Goal: Task Accomplishment & Management: Manage account settings

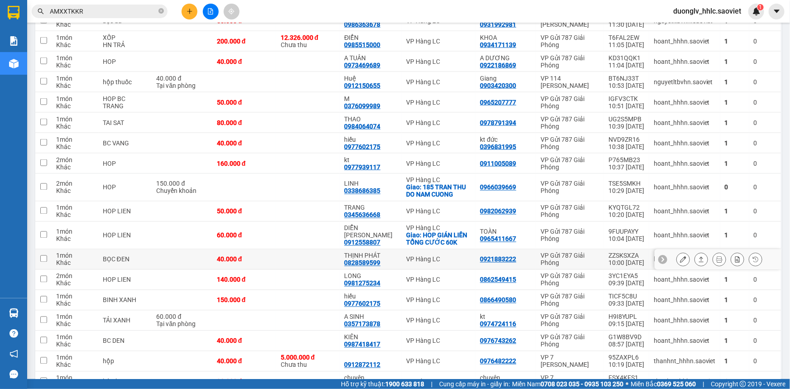
scroll to position [823, 0]
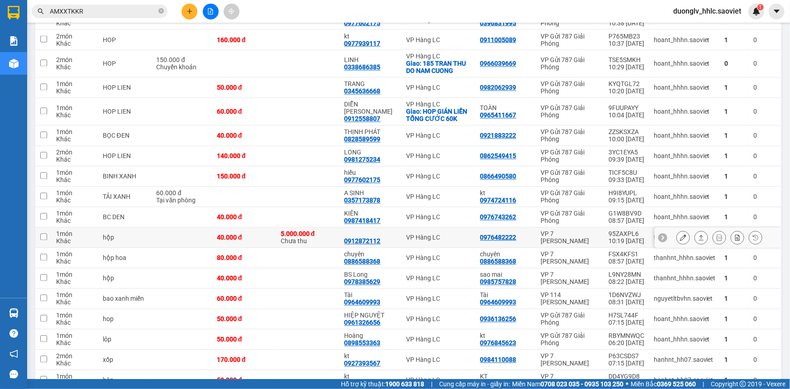
click at [680, 236] on icon at bounding box center [683, 237] width 6 height 6
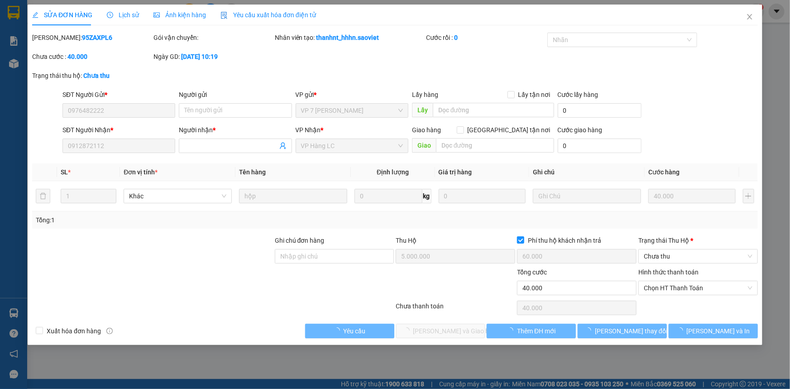
type input "0976482222"
type input "0912872112"
type input "5.000.000"
type input "60.000"
type input "40.000"
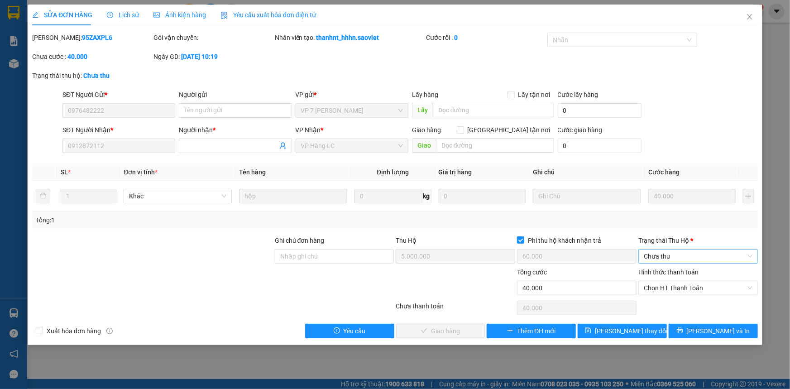
click at [678, 254] on span "Chưa thu" at bounding box center [697, 256] width 109 height 14
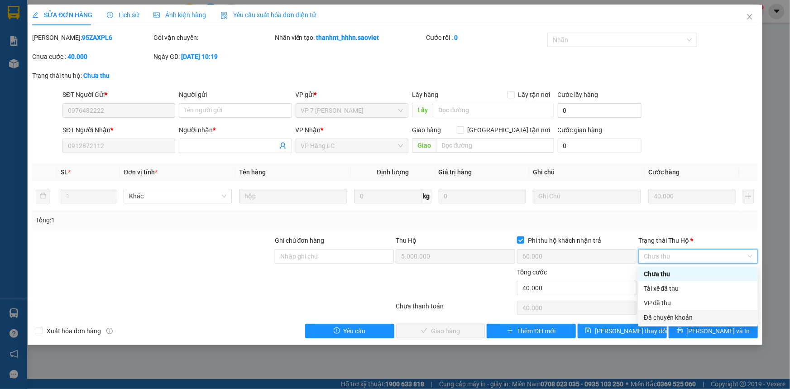
click at [673, 318] on div "Đã chuyển khoản" at bounding box center [697, 317] width 109 height 10
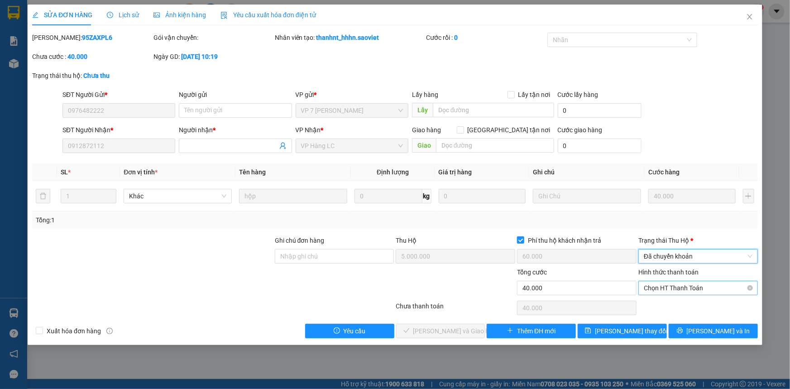
click at [676, 288] on span "Chọn HT Thanh Toán" at bounding box center [697, 288] width 109 height 14
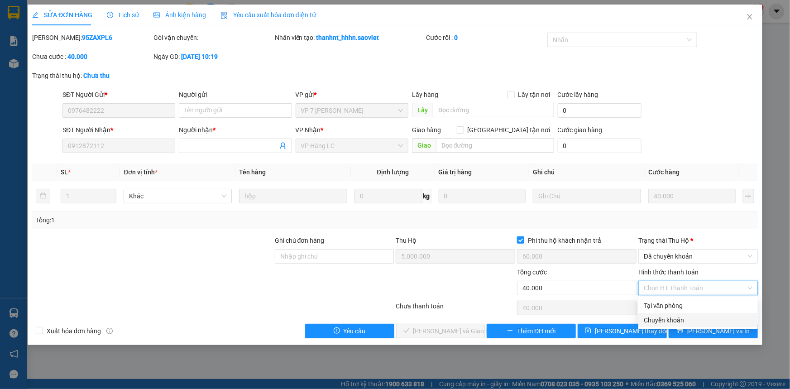
click at [674, 317] on div "Chuyển khoản" at bounding box center [697, 320] width 109 height 10
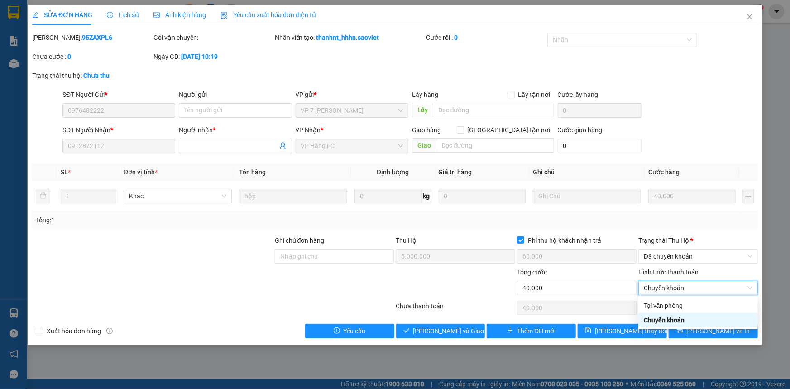
type input "0"
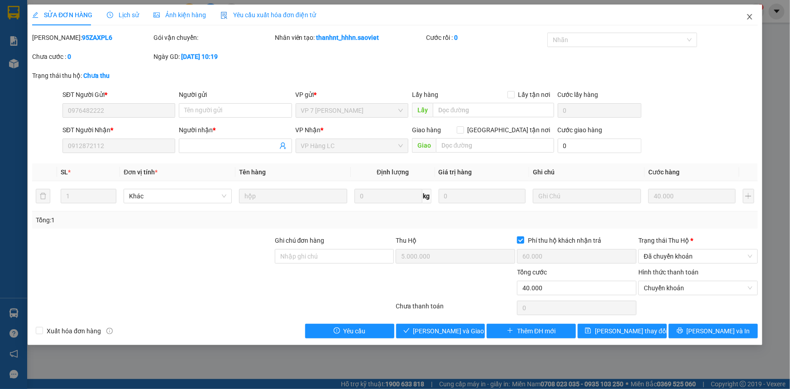
click at [748, 15] on icon "close" at bounding box center [749, 16] width 7 height 7
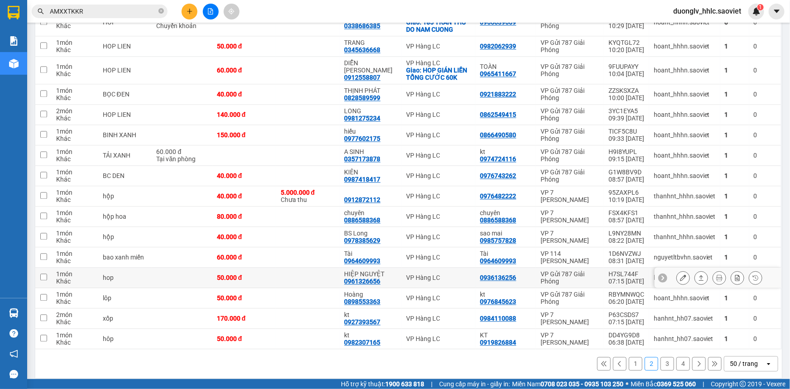
scroll to position [869, 0]
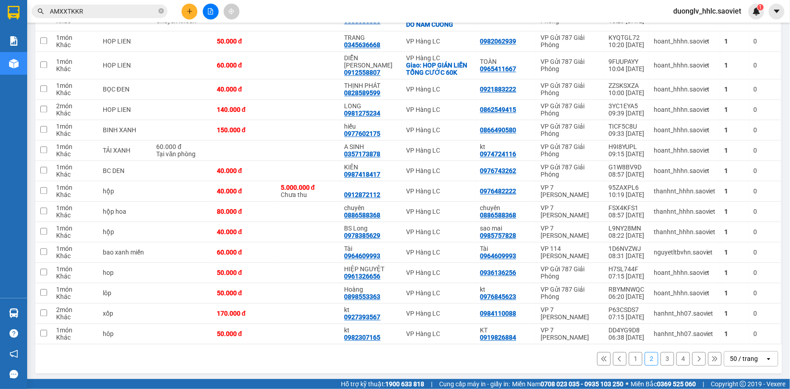
click at [661, 357] on button "3" at bounding box center [667, 359] width 14 height 14
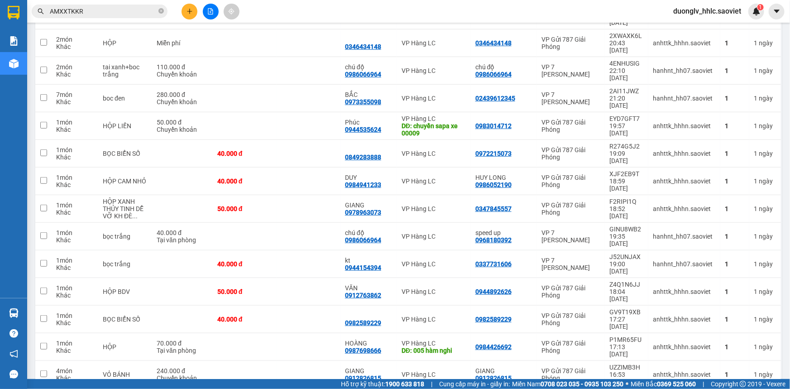
scroll to position [329, 0]
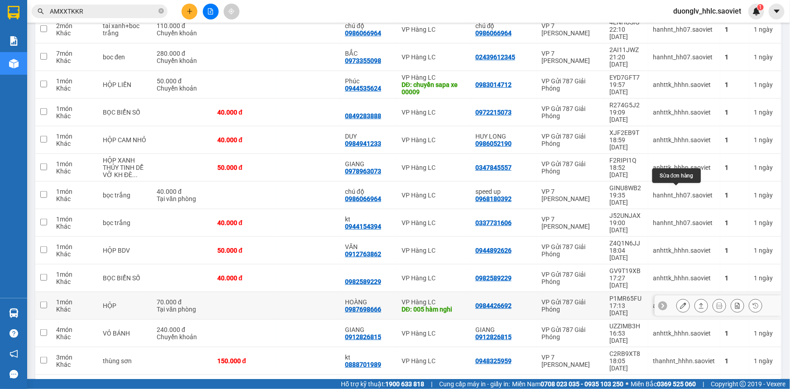
click at [680, 302] on icon at bounding box center [683, 305] width 6 height 6
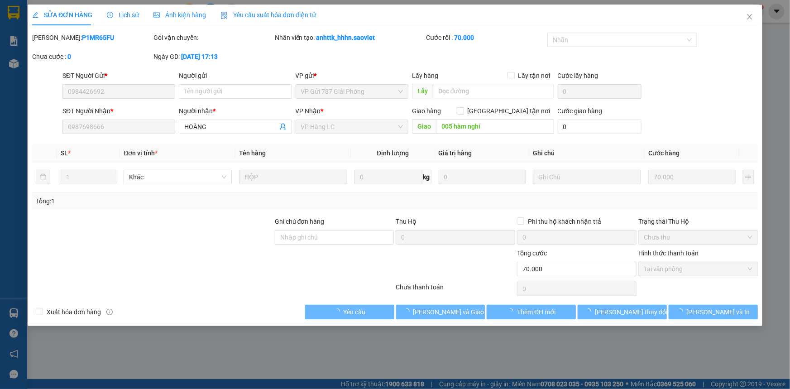
type input "0984426692"
type input "0987698666"
type input "HOÀNG"
type input "005 hàm nghi"
type input "0"
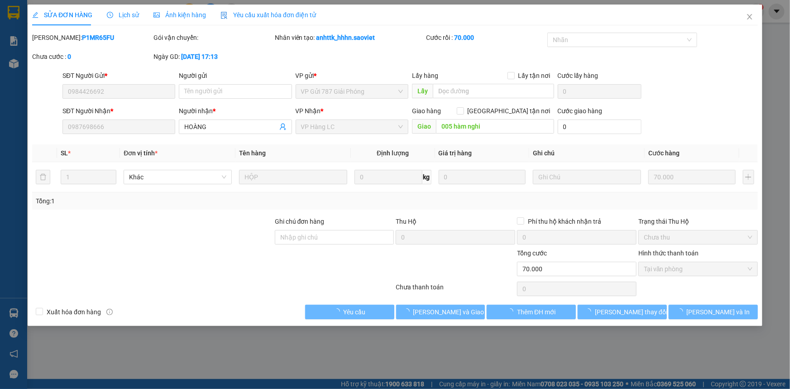
type input "70.000"
click at [126, 14] on span "Lịch sử" at bounding box center [123, 14] width 32 height 7
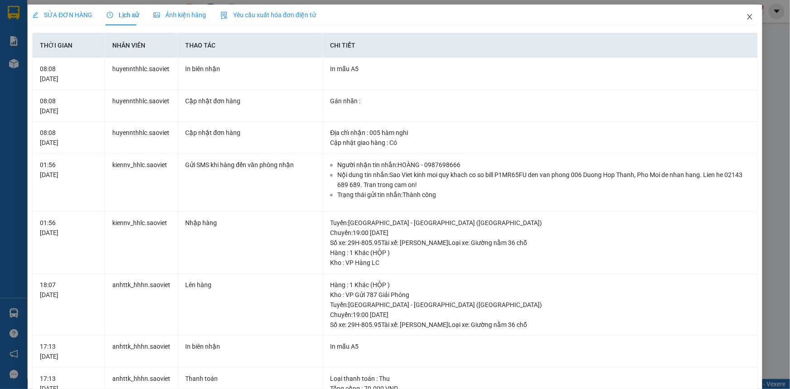
click at [746, 17] on icon "close" at bounding box center [749, 16] width 7 height 7
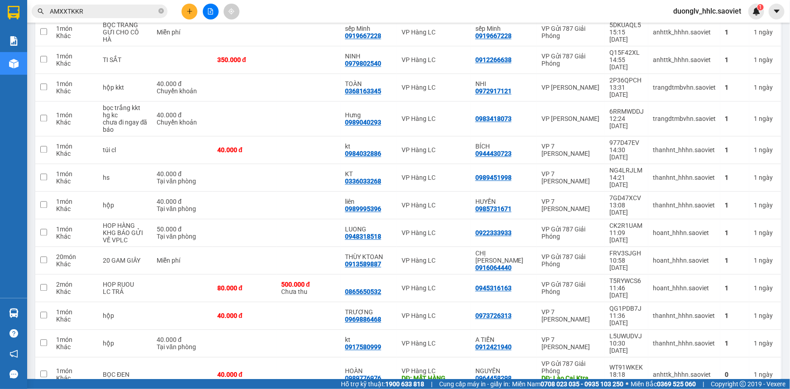
scroll to position [926, 0]
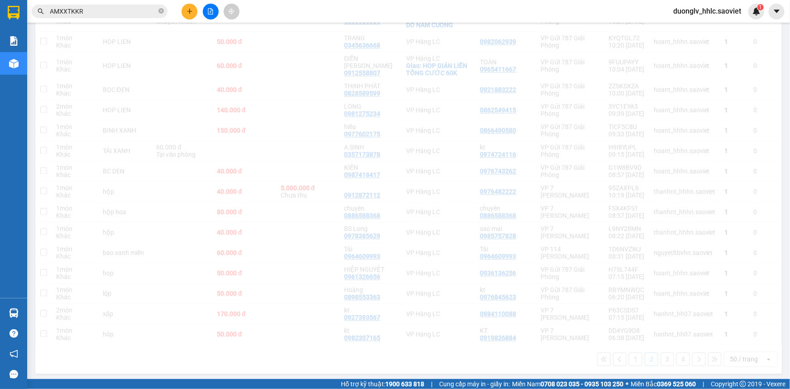
scroll to position [869, 0]
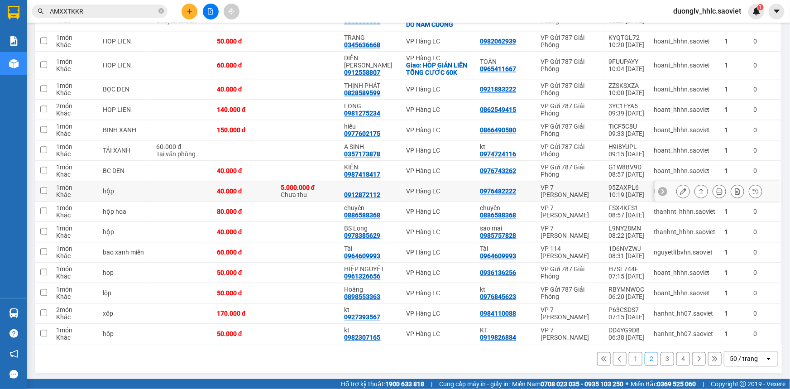
click at [680, 189] on icon at bounding box center [683, 191] width 6 height 6
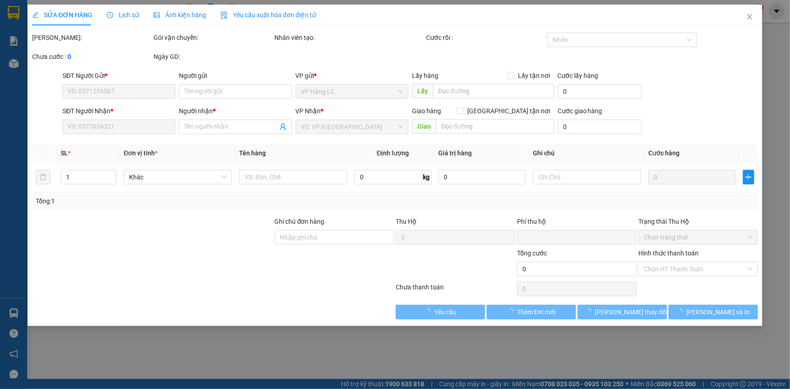
type input "0976482222"
type input "0912872112"
type input "5.000.000"
type input "60.000"
type input "40.000"
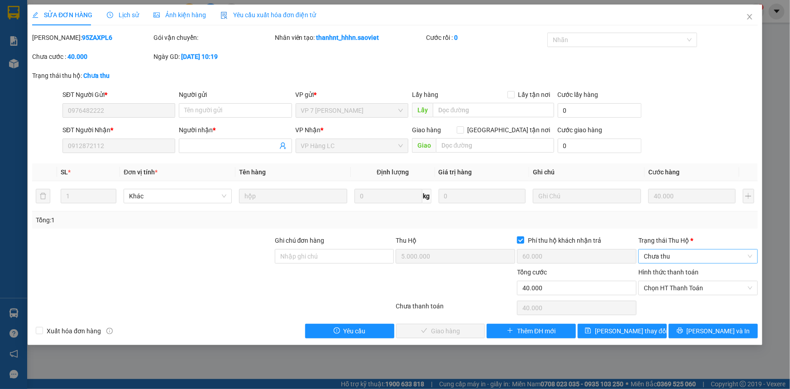
click at [669, 259] on span "Chưa thu" at bounding box center [697, 256] width 109 height 14
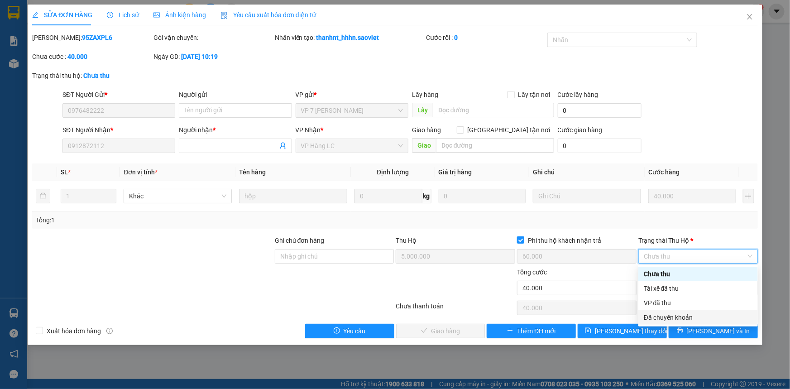
click at [679, 315] on div "Đã chuyển khoản" at bounding box center [697, 317] width 109 height 10
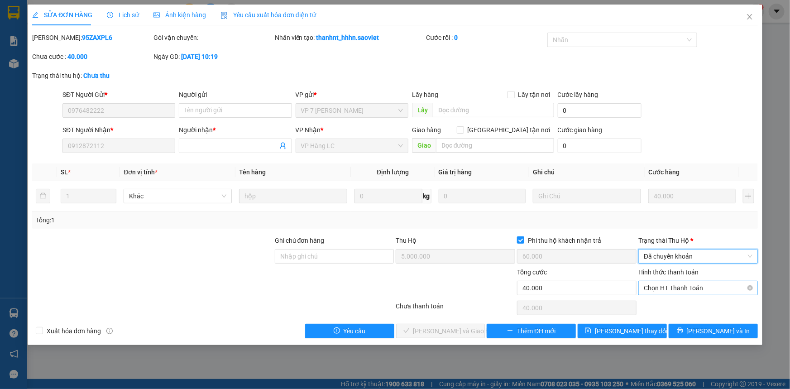
click at [678, 287] on span "Chọn HT Thanh Toán" at bounding box center [697, 288] width 109 height 14
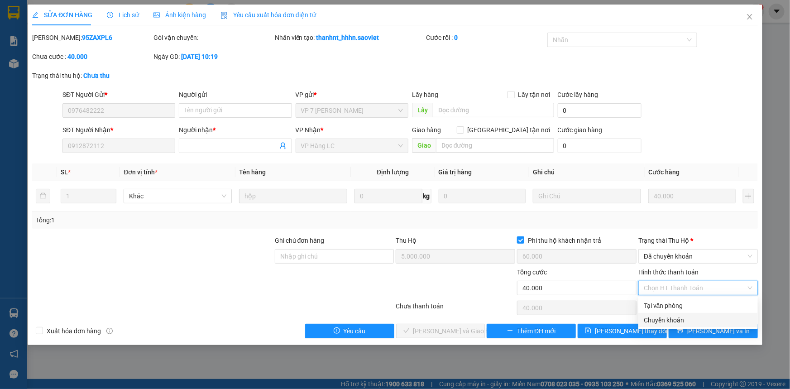
click at [678, 320] on div "Chuyển khoản" at bounding box center [697, 320] width 109 height 10
type input "0"
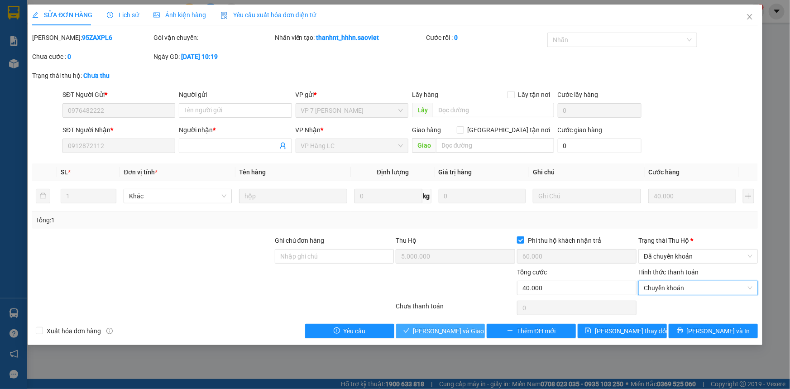
click at [460, 332] on span "[PERSON_NAME] và Giao hàng" at bounding box center [456, 331] width 87 height 10
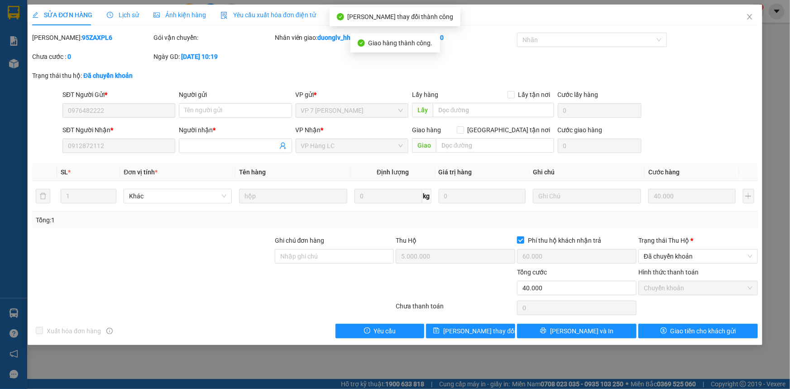
click at [82, 41] on b "95ZAXPL6" at bounding box center [97, 37] width 30 height 7
click at [82, 37] on b "95ZAXPL6" at bounding box center [97, 37] width 30 height 7
copy b "95ZAXPL6"
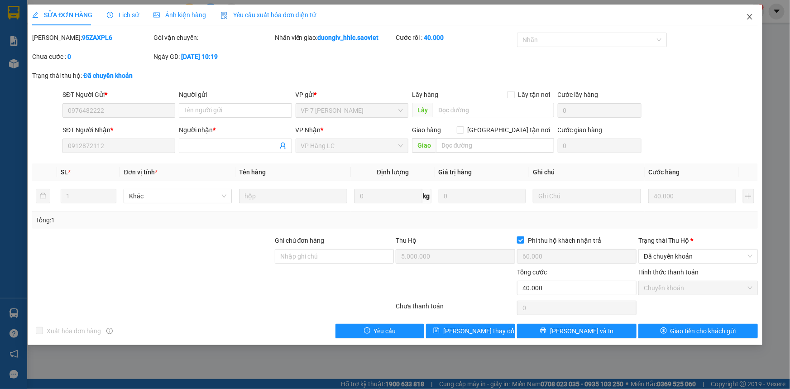
click at [749, 18] on icon "close" at bounding box center [749, 16] width 5 height 5
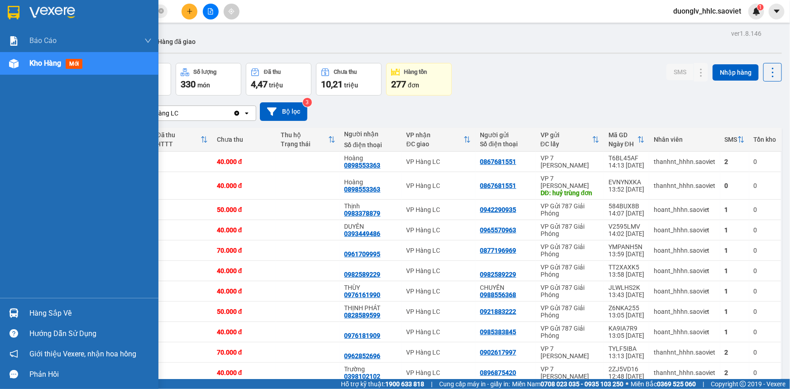
click at [46, 309] on div "Hàng sắp về" at bounding box center [90, 313] width 122 height 14
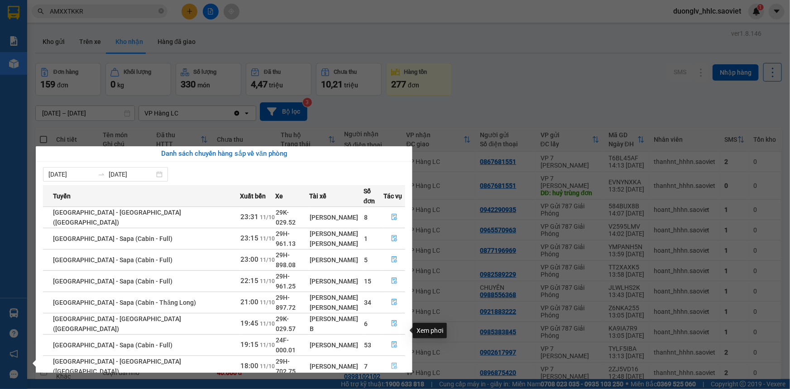
click at [385, 359] on button "button" at bounding box center [394, 366] width 21 height 14
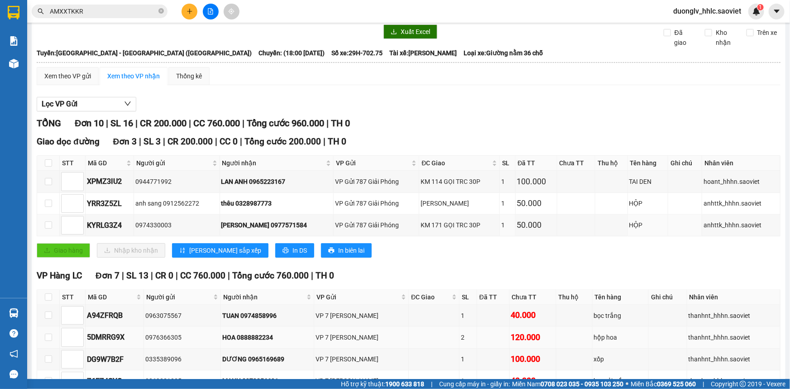
scroll to position [116, 0]
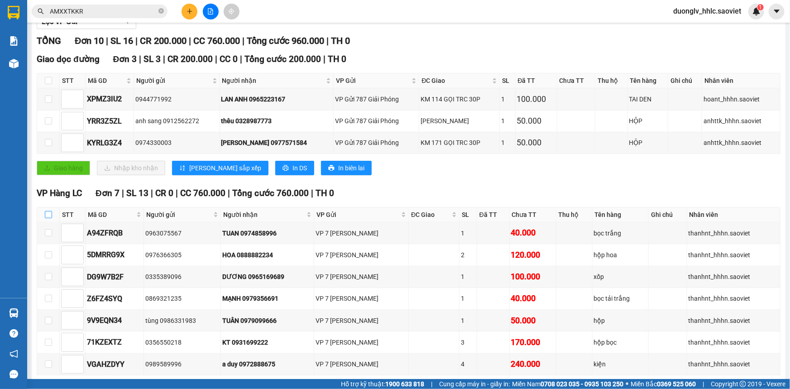
click at [48, 215] on input "checkbox" at bounding box center [48, 214] width 7 height 7
checkbox input "true"
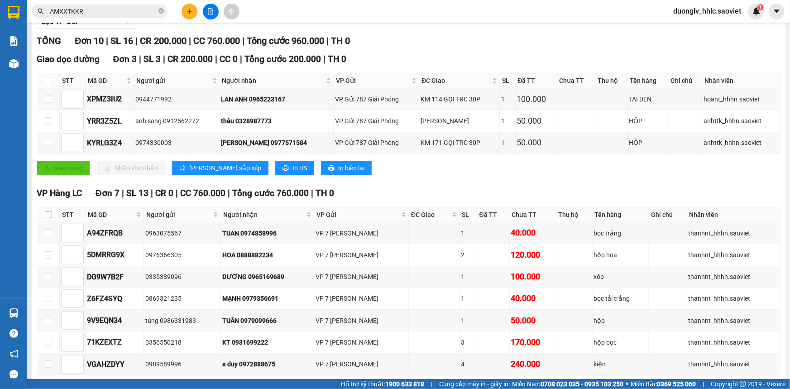
checkbox input "true"
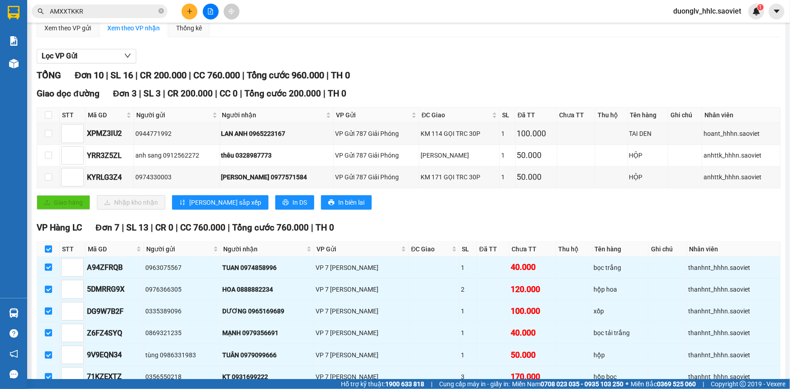
scroll to position [157, 0]
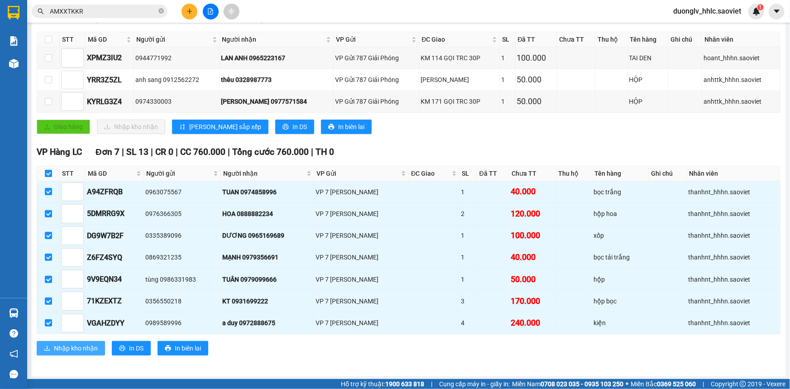
click at [63, 349] on span "Nhập kho nhận" at bounding box center [76, 348] width 44 height 10
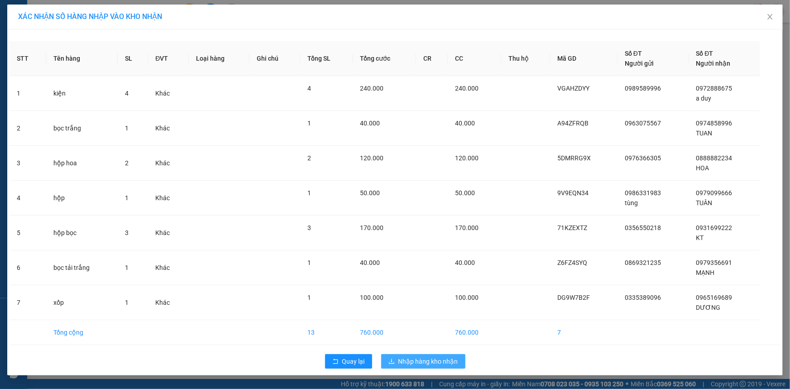
click at [438, 362] on span "Nhập hàng kho nhận" at bounding box center [428, 361] width 60 height 10
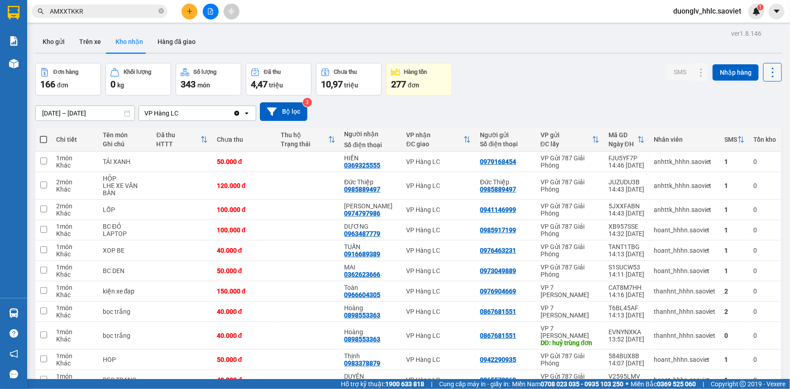
click at [766, 67] on icon at bounding box center [772, 72] width 13 height 13
click at [756, 115] on span "Làm mới" at bounding box center [752, 112] width 25 height 9
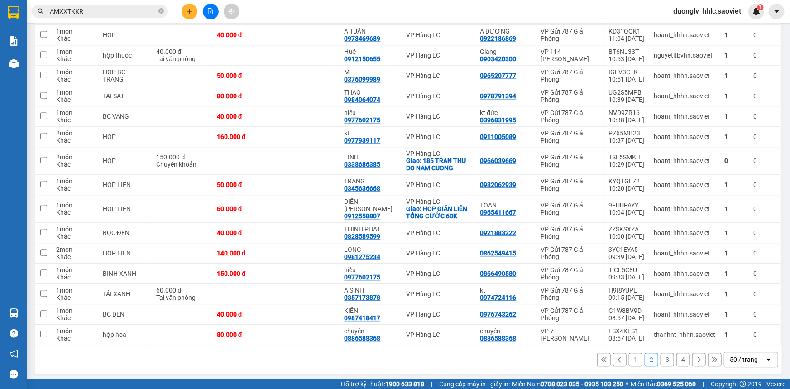
scroll to position [876, 0]
click at [628, 357] on button "1" at bounding box center [635, 359] width 14 height 14
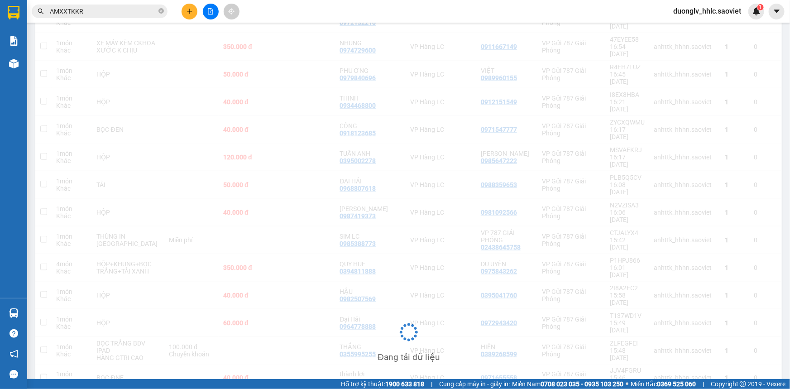
scroll to position [0, 0]
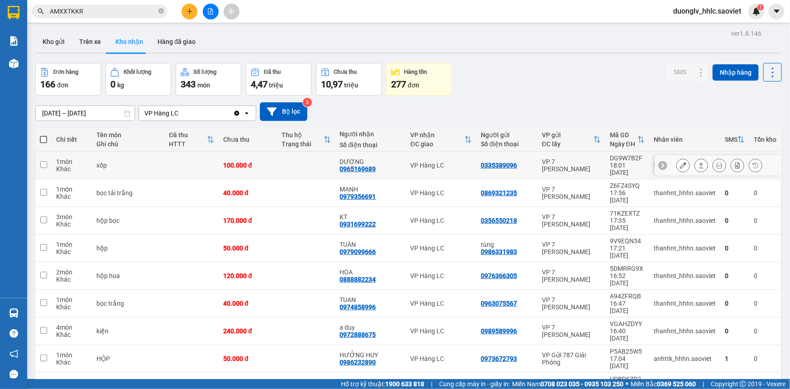
click at [449, 163] on div "VP Hàng LC" at bounding box center [440, 165] width 61 height 7
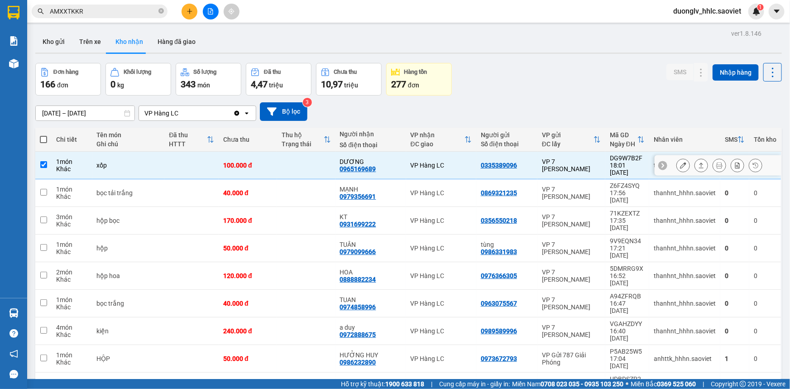
checkbox input "true"
drag, startPoint x: 455, startPoint y: 184, endPoint x: 457, endPoint y: 193, distance: 9.3
click at [455, 189] on div "VP Hàng LC" at bounding box center [440, 192] width 61 height 7
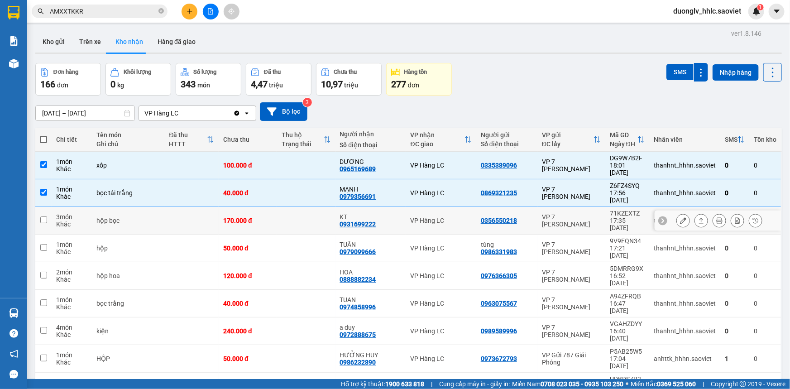
checkbox input "true"
click at [460, 210] on td "VP Hàng LC" at bounding box center [441, 221] width 70 height 28
checkbox input "true"
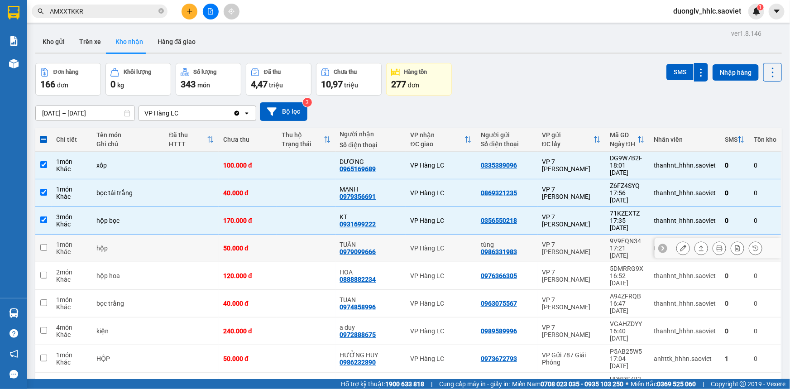
click at [465, 244] on div "VP Hàng LC" at bounding box center [440, 247] width 61 height 7
checkbox input "true"
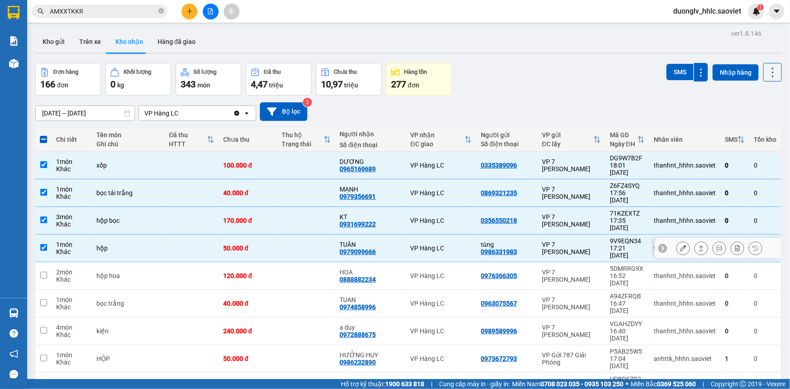
click at [466, 272] on div "VP Hàng LC" at bounding box center [440, 275] width 61 height 7
checkbox input "true"
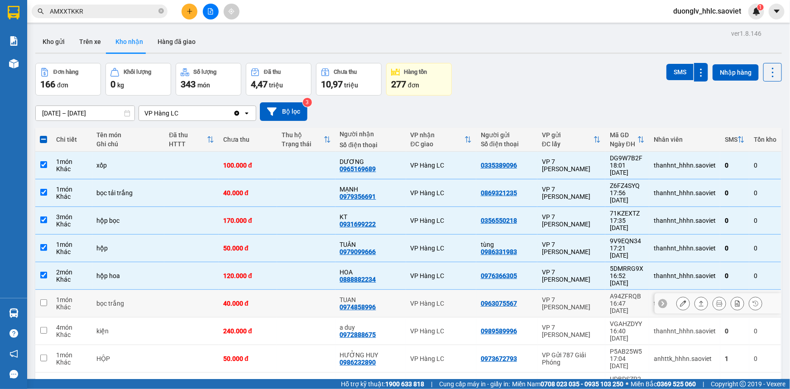
click at [462, 290] on td "VP Hàng LC" at bounding box center [441, 304] width 70 height 28
checkbox input "true"
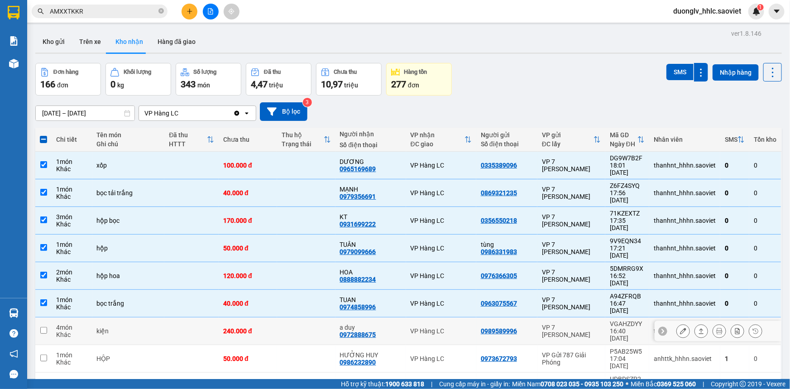
click at [456, 327] on div "VP Hàng LC" at bounding box center [440, 330] width 61 height 7
checkbox input "true"
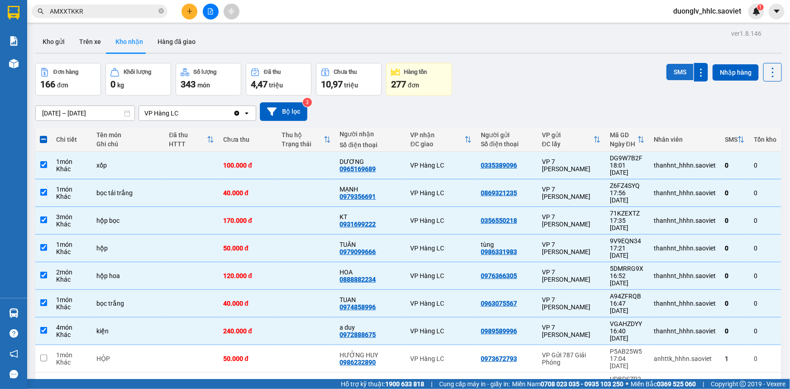
click at [675, 68] on button "SMS" at bounding box center [679, 72] width 27 height 16
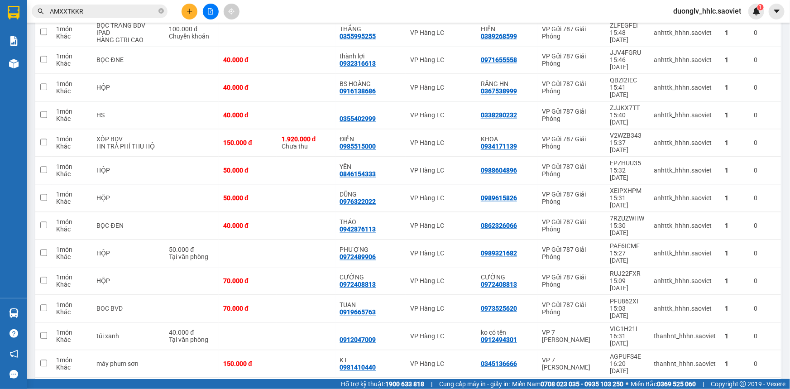
scroll to position [839, 0]
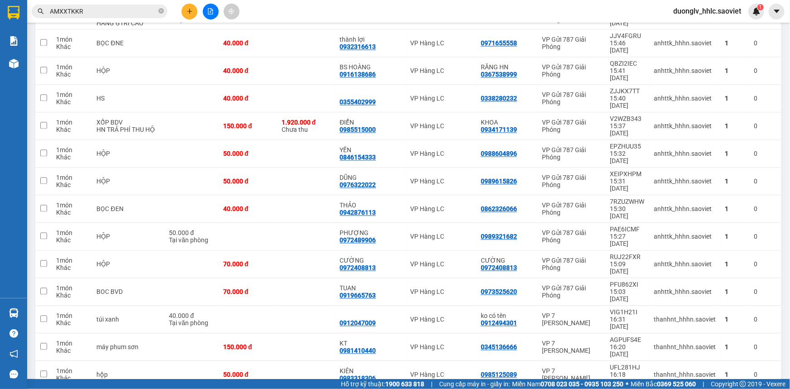
checkbox input "false"
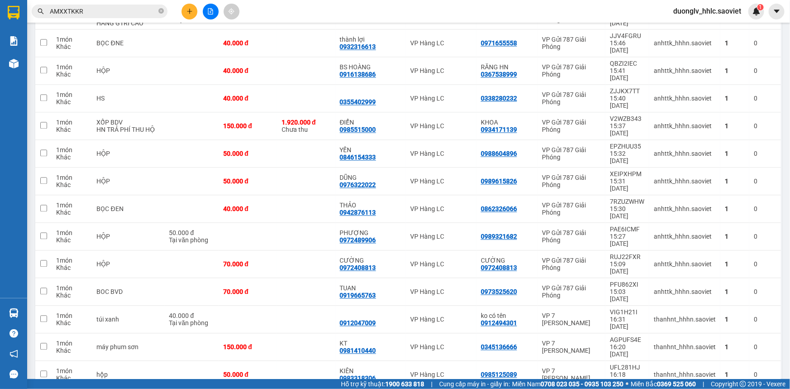
checkbox input "false"
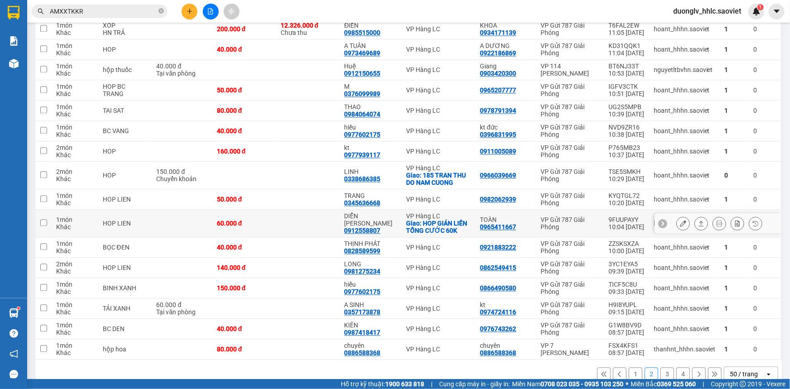
scroll to position [876, 0]
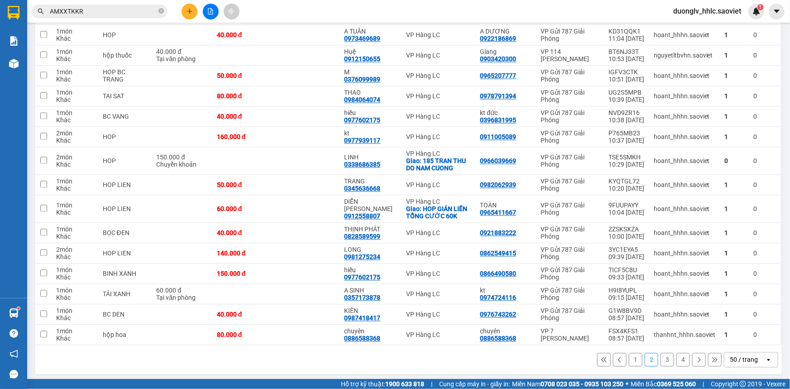
click at [666, 360] on button "3" at bounding box center [667, 359] width 14 height 14
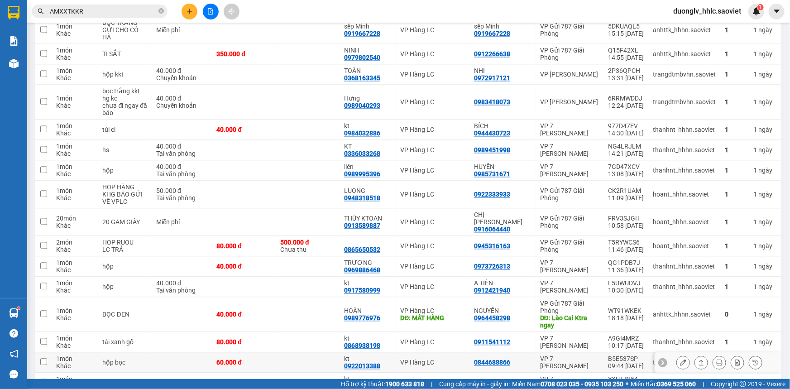
scroll to position [890, 0]
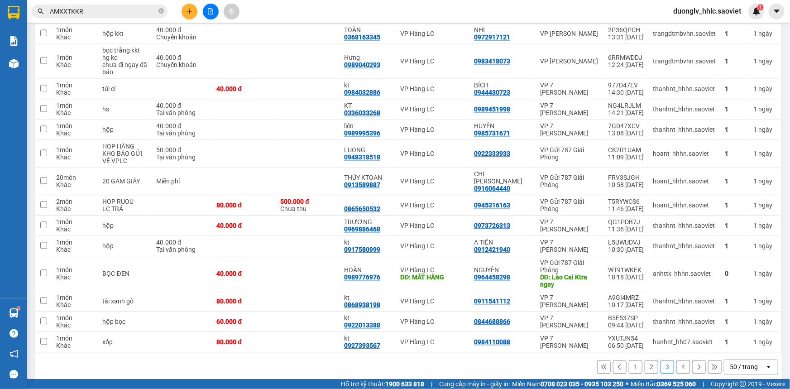
click at [644, 360] on button "2" at bounding box center [651, 367] width 14 height 14
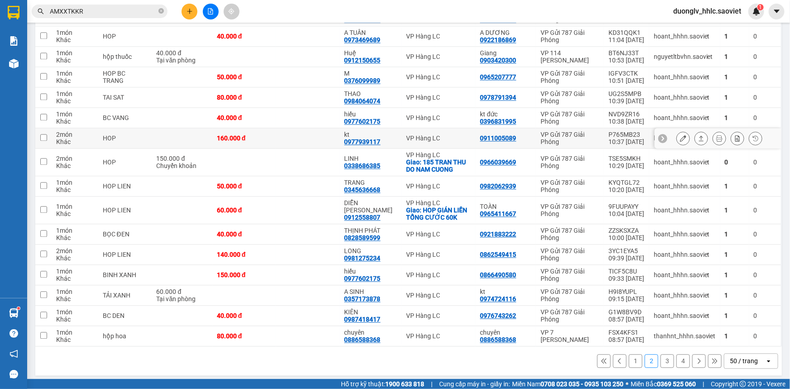
scroll to position [876, 0]
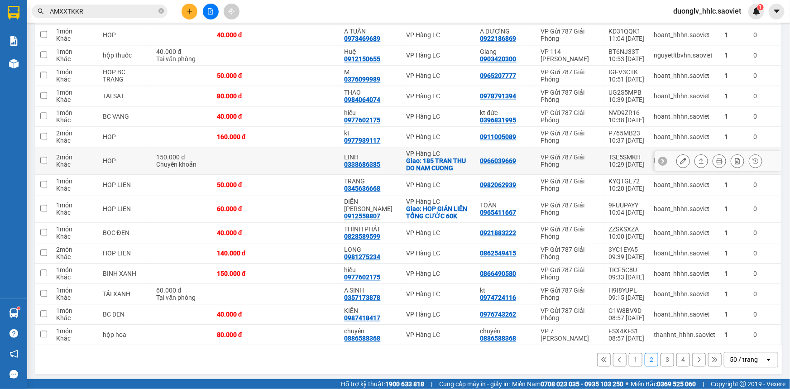
click at [680, 157] on icon at bounding box center [683, 160] width 6 height 6
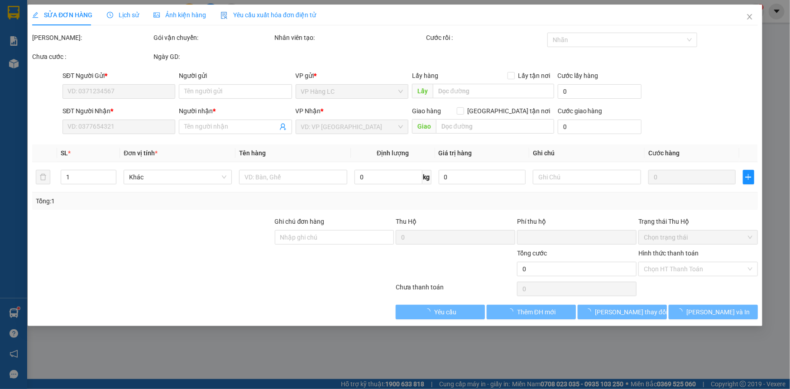
type input "0966039669"
type input "0338686385"
type input "LINH"
checkbox input "true"
type input "185 TRAN THU DO NAM CUONG"
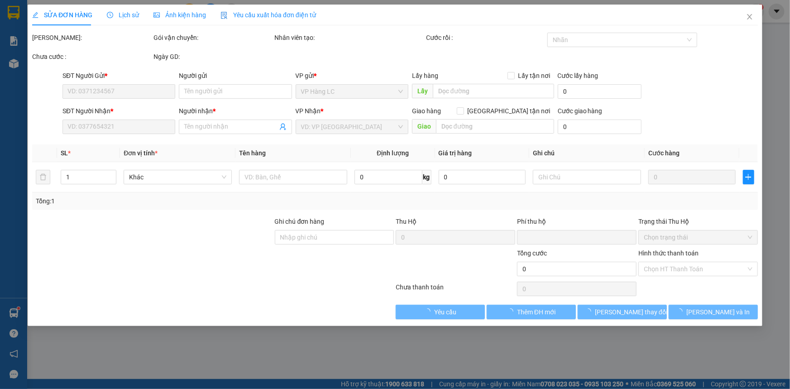
type input "0"
type input "150.000"
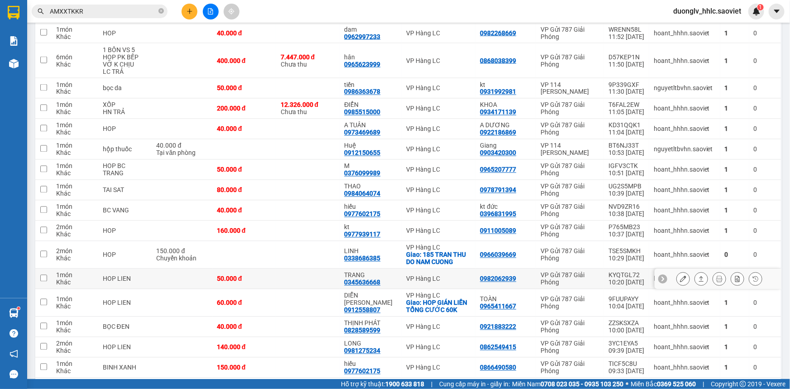
scroll to position [876, 0]
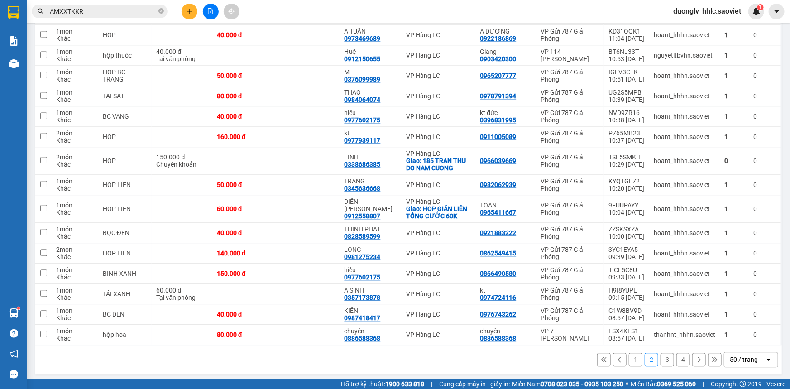
click at [631, 355] on button "1" at bounding box center [635, 359] width 14 height 14
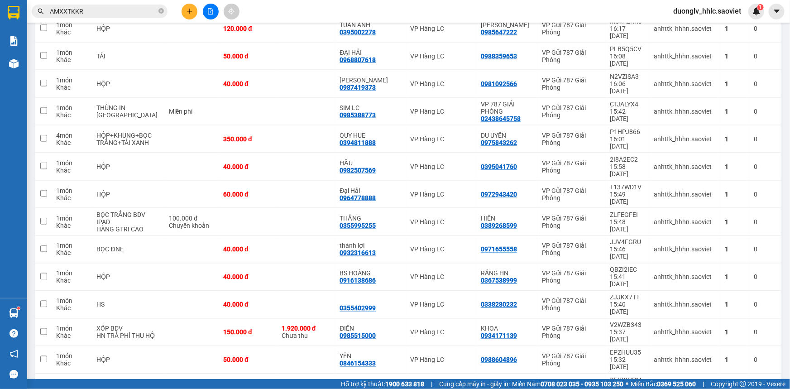
scroll to position [839, 0]
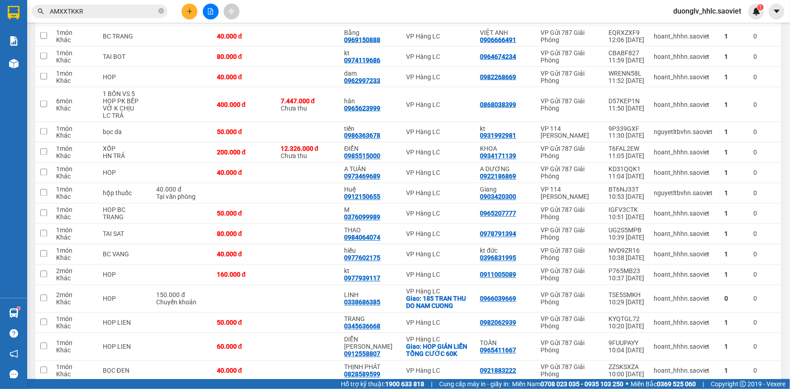
scroll to position [876, 0]
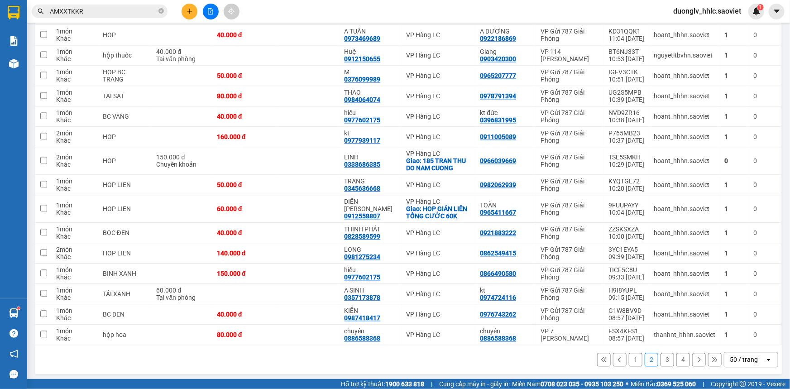
click at [628, 354] on button "1" at bounding box center [635, 359] width 14 height 14
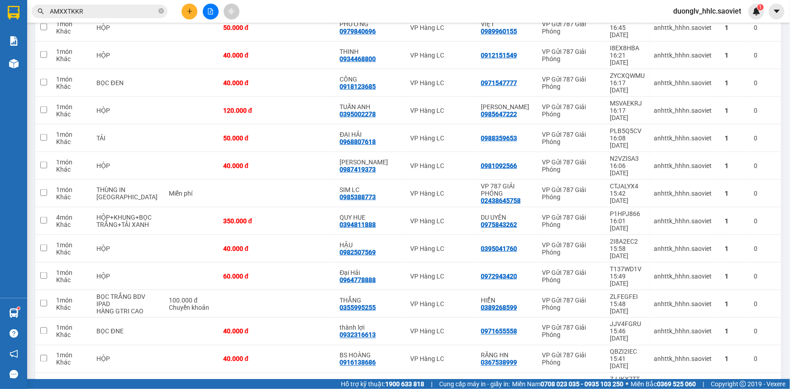
scroll to position [839, 0]
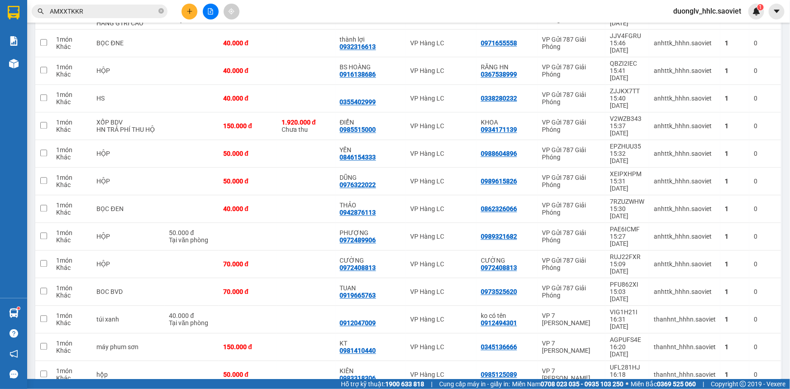
click at [744, 281] on div "20 / trang" at bounding box center [744, 288] width 54 height 16
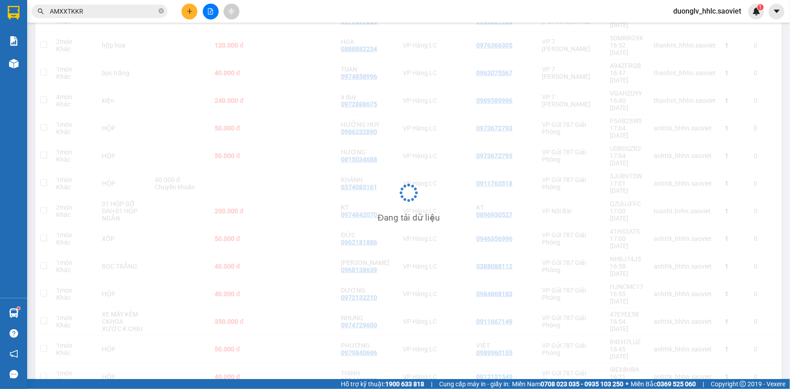
scroll to position [230, 0]
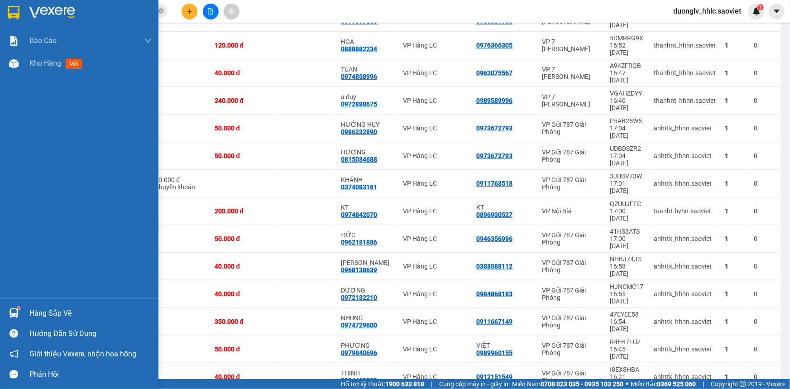
click at [68, 308] on div "Hàng sắp về" at bounding box center [90, 313] width 122 height 14
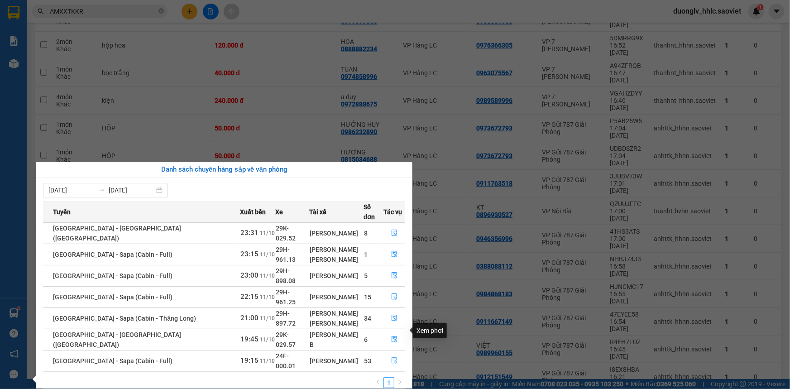
click at [388, 353] on button "button" at bounding box center [394, 360] width 21 height 14
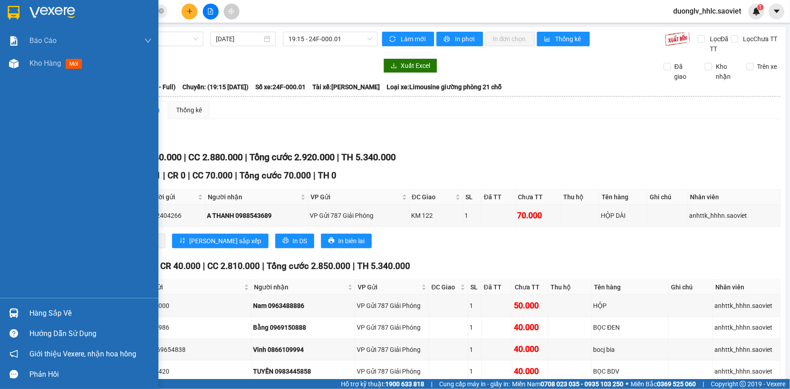
click at [63, 306] on div "Hàng sắp về" at bounding box center [90, 313] width 122 height 14
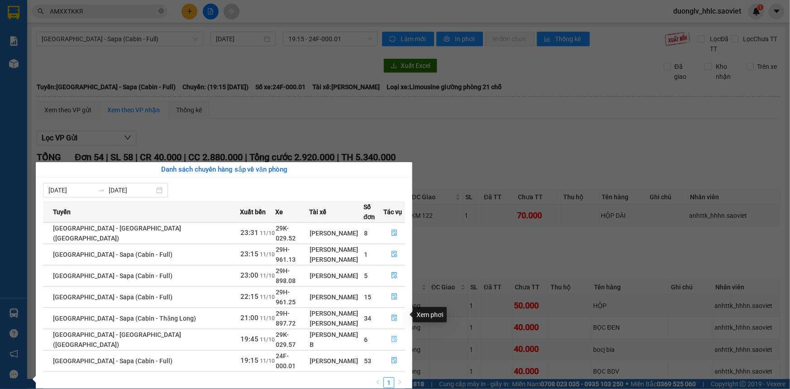
click at [385, 332] on button "button" at bounding box center [394, 339] width 21 height 14
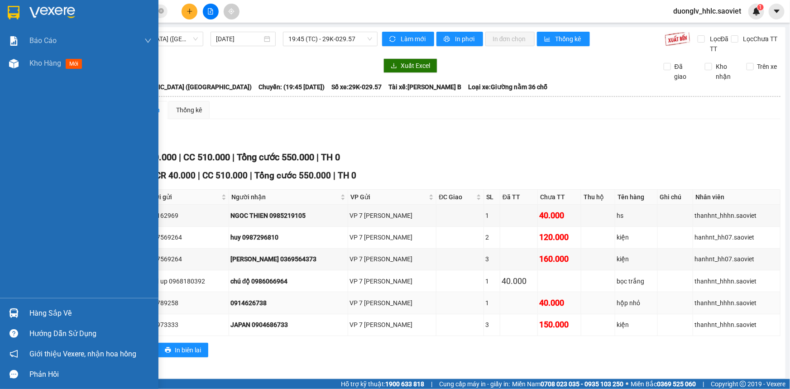
click at [50, 305] on input "checkbox" at bounding box center [48, 302] width 7 height 7
checkbox input "true"
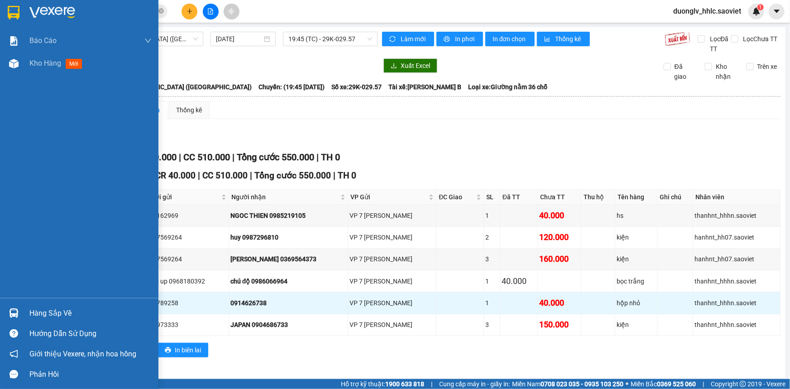
drag, startPoint x: 56, startPoint y: 310, endPoint x: 93, endPoint y: 301, distance: 38.7
click at [55, 310] on div "Hàng sắp về" at bounding box center [90, 313] width 122 height 14
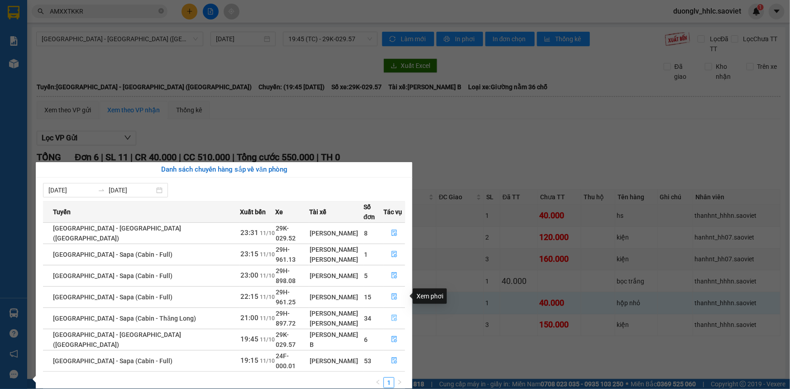
click at [391, 314] on icon "file-done" at bounding box center [394, 317] width 6 height 6
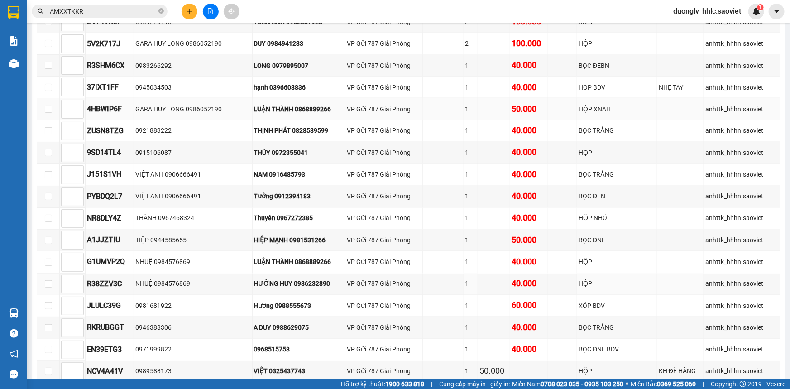
scroll to position [852, 0]
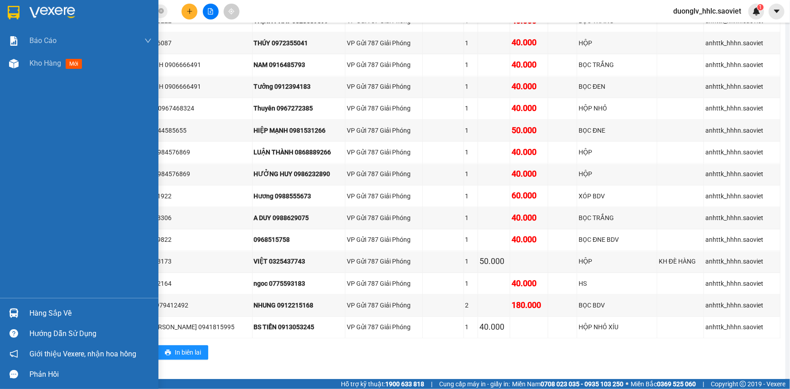
click at [36, 303] on div "Hàng sắp về" at bounding box center [79, 313] width 158 height 20
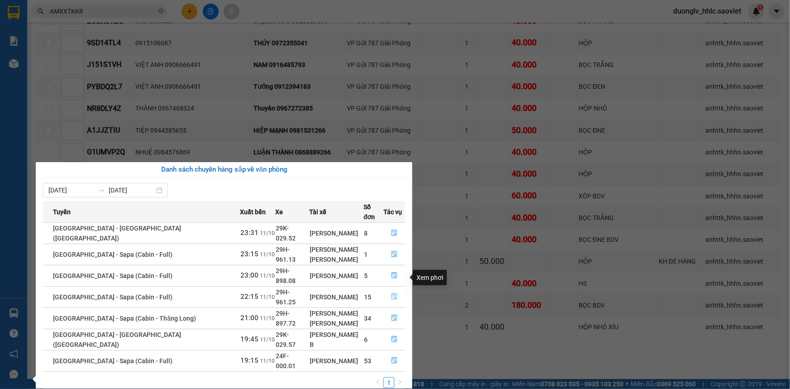
click at [391, 293] on icon "file-done" at bounding box center [394, 296] width 6 height 6
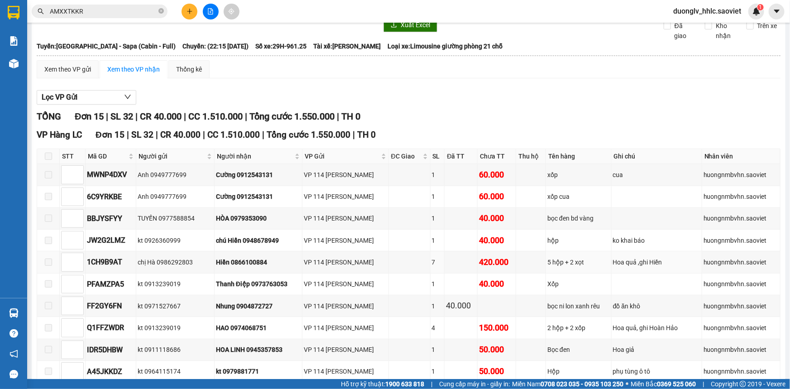
scroll to position [198, 0]
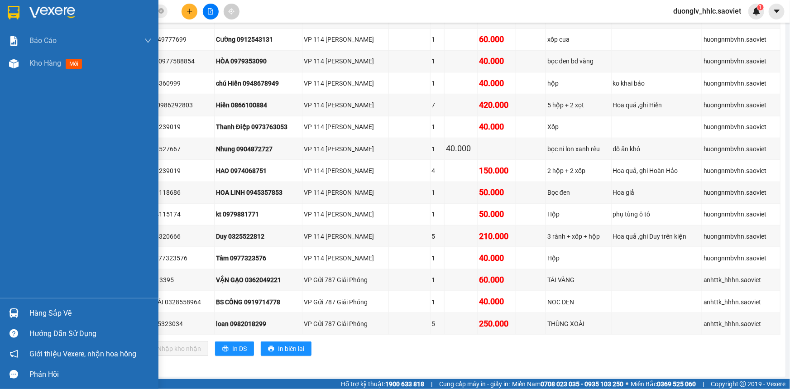
click at [47, 309] on div "Hàng sắp về" at bounding box center [90, 313] width 122 height 14
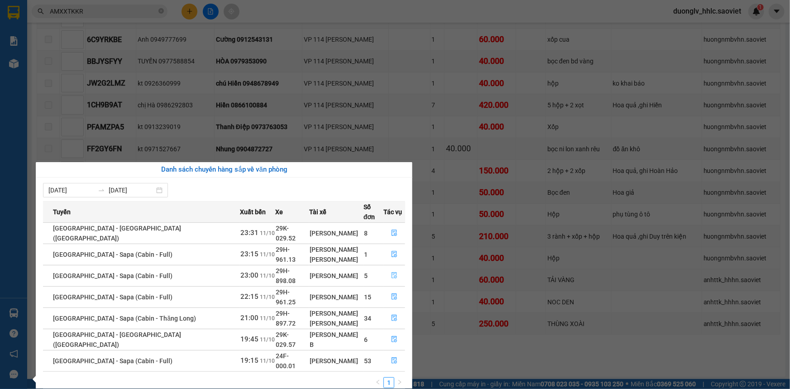
click at [391, 272] on icon "file-done" at bounding box center [394, 275] width 6 height 6
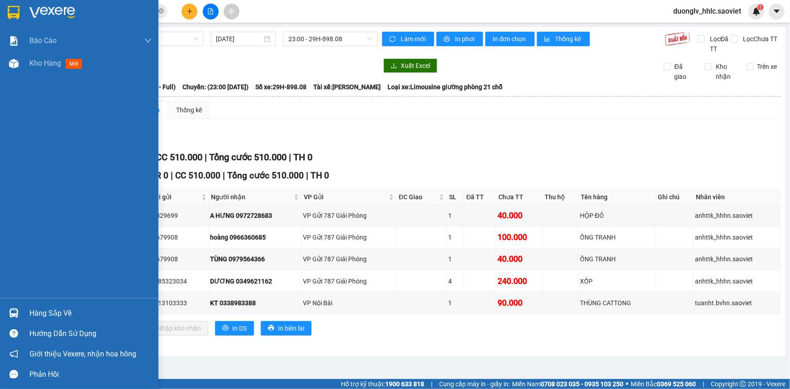
click at [39, 308] on div "Hàng sắp về" at bounding box center [90, 313] width 122 height 14
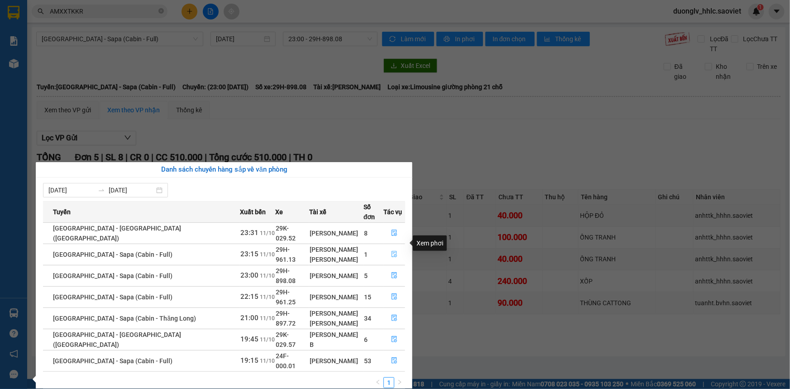
click at [385, 247] on button "button" at bounding box center [394, 254] width 21 height 14
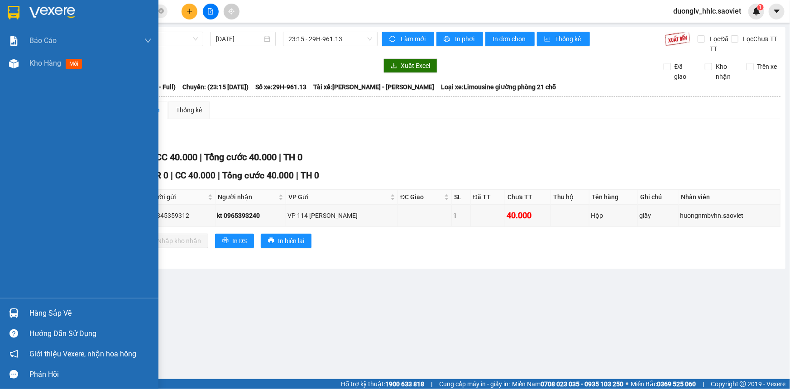
drag, startPoint x: 42, startPoint y: 306, endPoint x: 114, endPoint y: 285, distance: 75.1
click at [42, 306] on div "Hàng sắp về" at bounding box center [90, 313] width 122 height 14
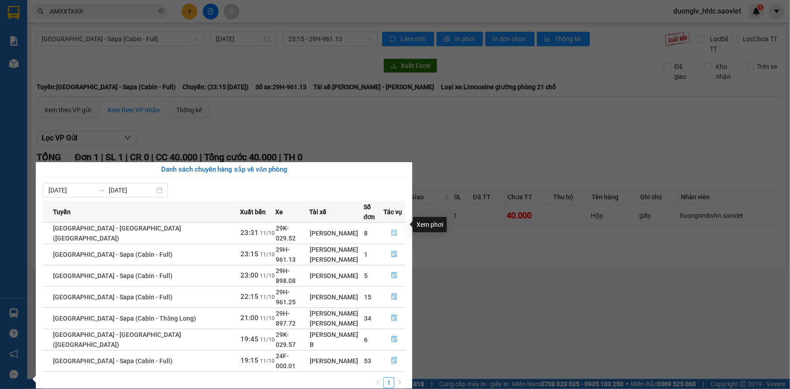
drag, startPoint x: 390, startPoint y: 223, endPoint x: 381, endPoint y: 223, distance: 8.6
click at [391, 229] on icon "file-done" at bounding box center [394, 232] width 6 height 6
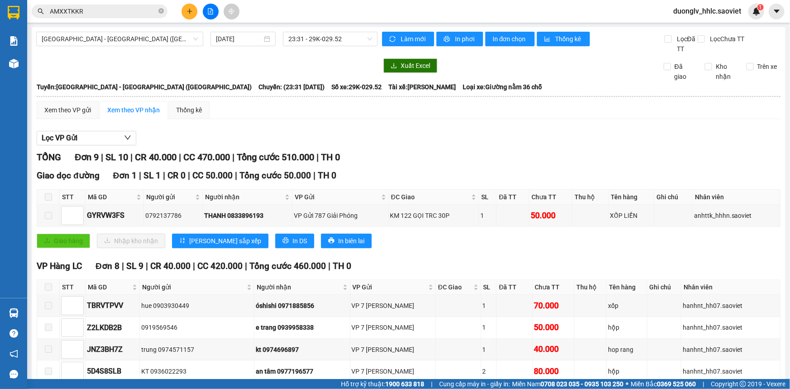
click at [80, 14] on input "AMXXTKKR" at bounding box center [103, 11] width 107 height 10
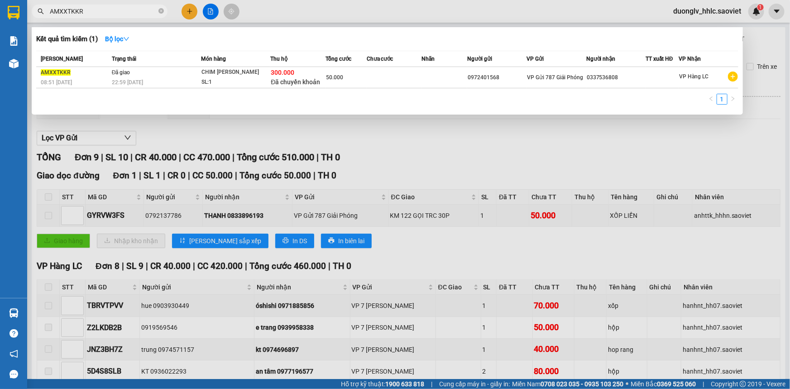
click at [80, 14] on input "AMXXTKKR" at bounding box center [103, 11] width 107 height 10
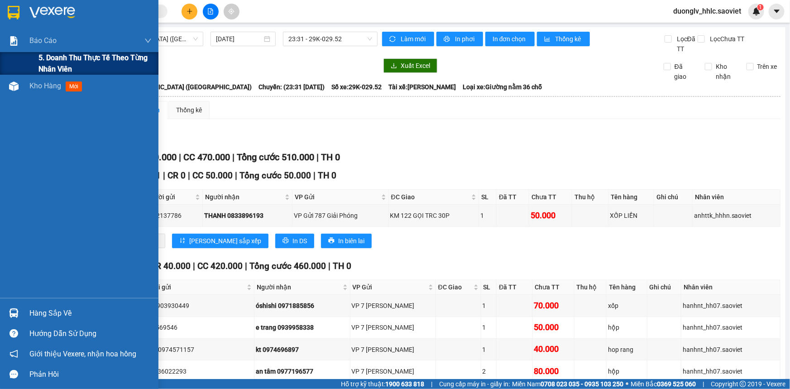
drag, startPoint x: 55, startPoint y: 53, endPoint x: 57, endPoint y: 58, distance: 5.3
click at [56, 56] on span "5. Doanh thu thực tế theo từng nhân viên" at bounding box center [94, 63] width 113 height 23
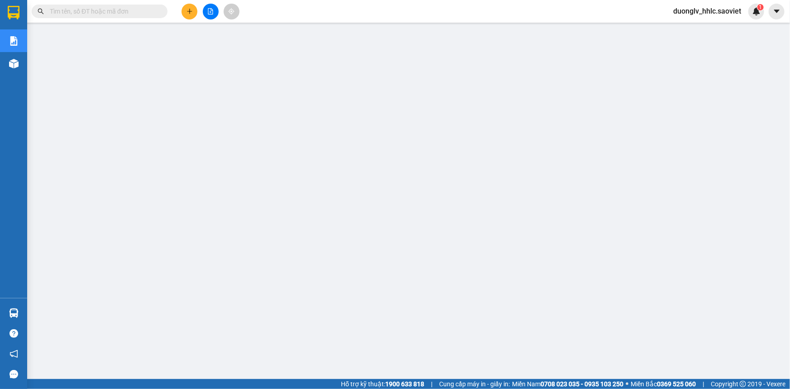
click at [715, 10] on span "duonglv_hhlc.saoviet" at bounding box center [707, 10] width 82 height 11
click at [703, 27] on span "Đăng xuất" at bounding box center [710, 28] width 63 height 10
